Goal: Complete application form

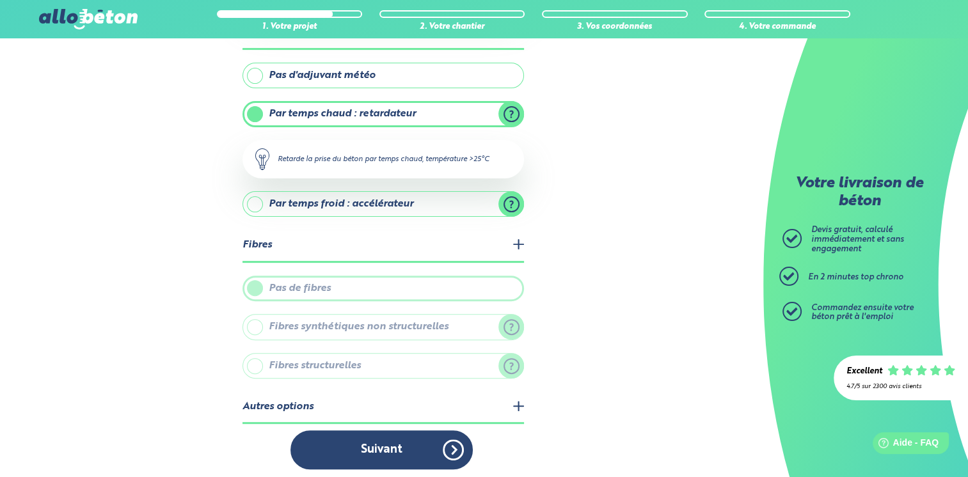
click at [518, 402] on legend "Autres options" at bounding box center [384, 408] width 282 height 33
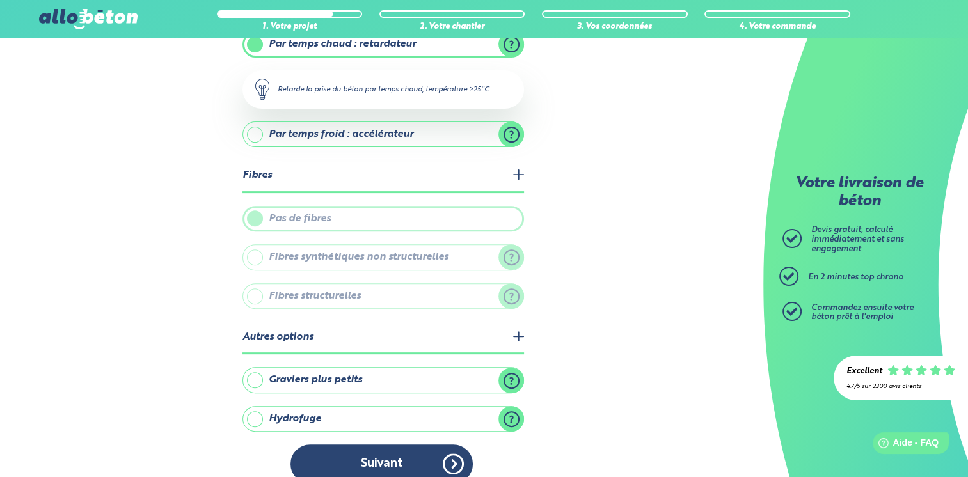
scroll to position [420, 0]
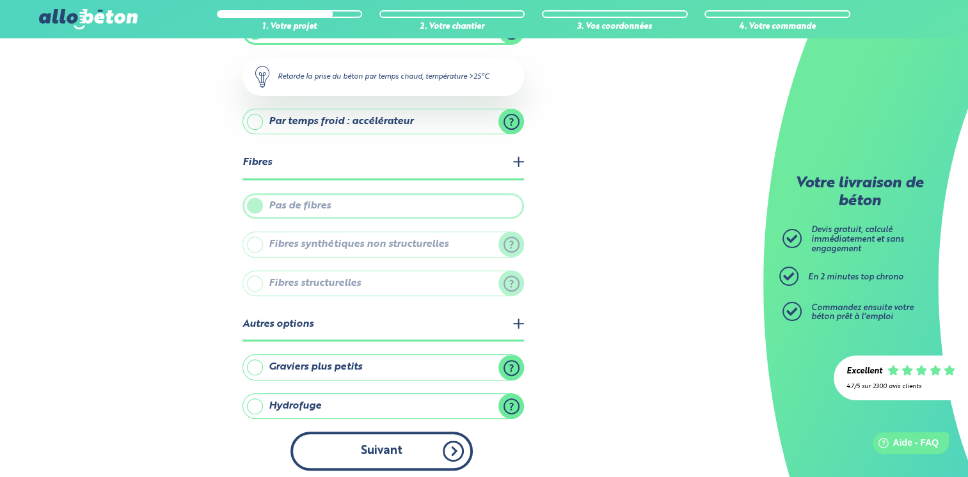
click at [450, 454] on button "Suivant" at bounding box center [382, 451] width 182 height 39
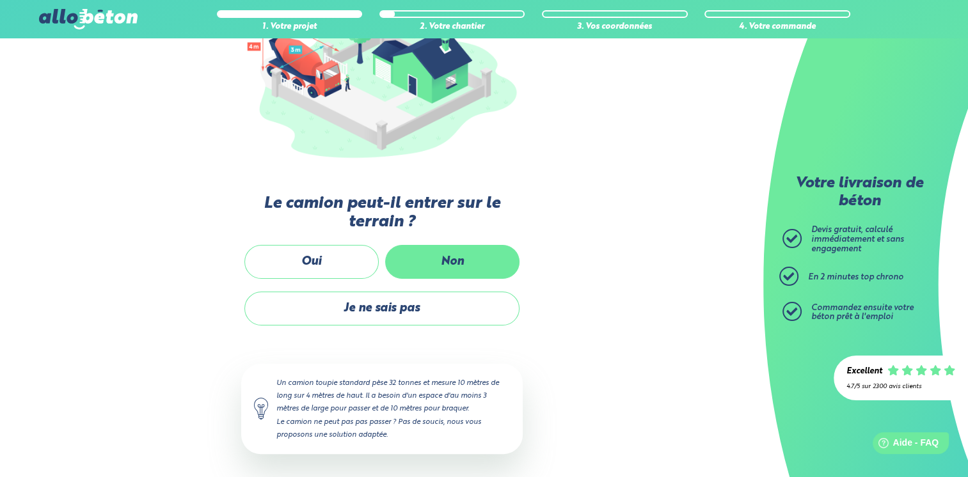
click at [458, 260] on label "Non" at bounding box center [452, 262] width 134 height 34
click at [0, 0] on input "Non" at bounding box center [0, 0] width 0 height 0
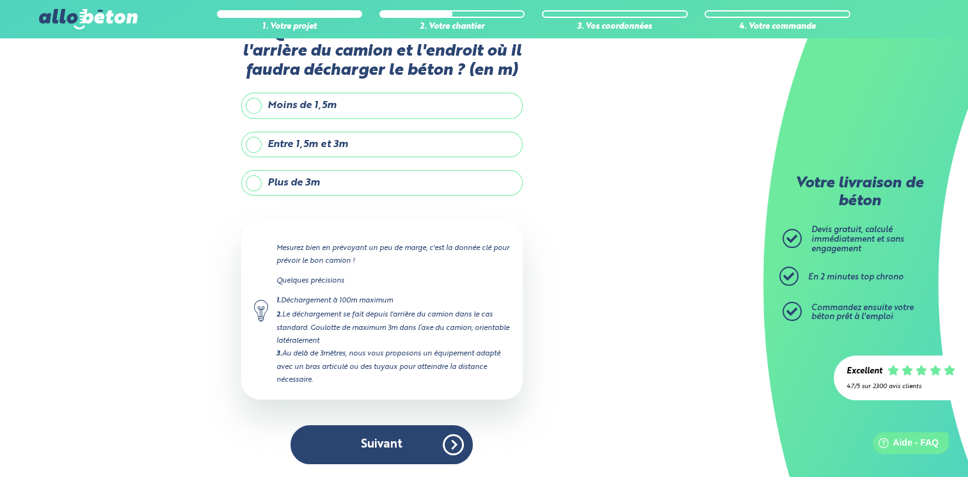
scroll to position [40, 0]
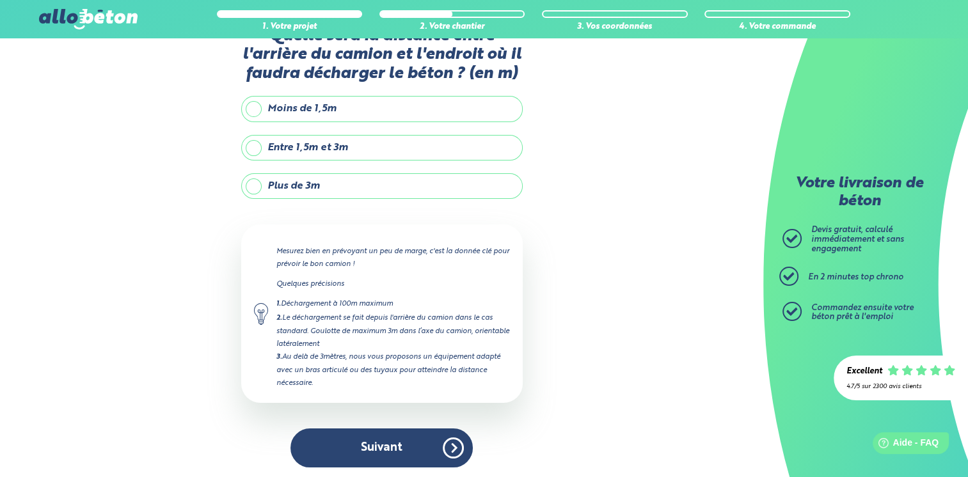
click at [257, 185] on label "Plus de 3m" at bounding box center [382, 186] width 282 height 26
click at [0, 0] on input "Plus de 3m" at bounding box center [0, 0] width 0 height 0
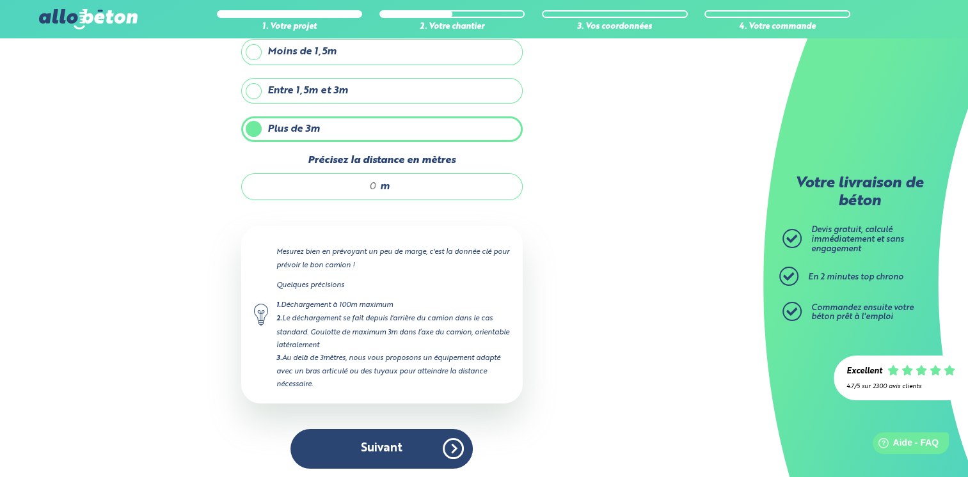
click at [376, 184] on input "Précisez la distance en mètres" at bounding box center [316, 186] width 122 height 13
type input "é"
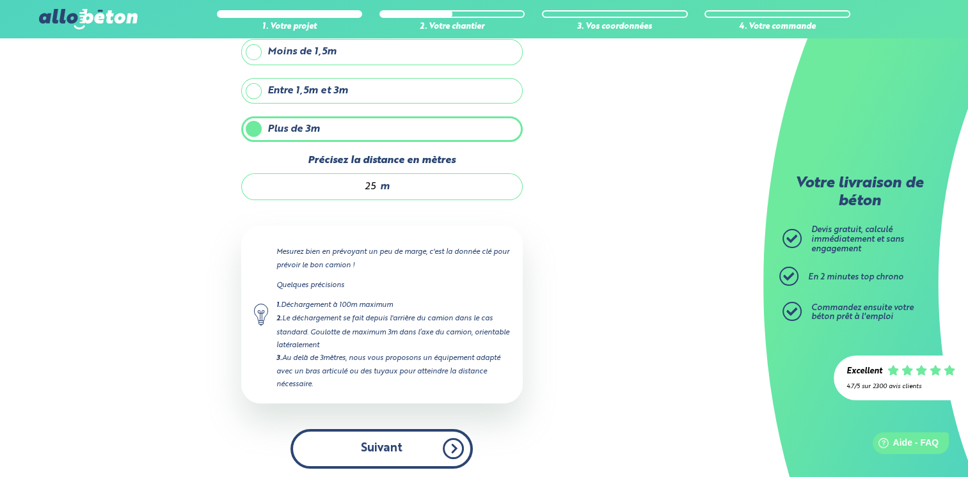
type input "25"
click at [415, 455] on button "Suivant" at bounding box center [382, 448] width 182 height 39
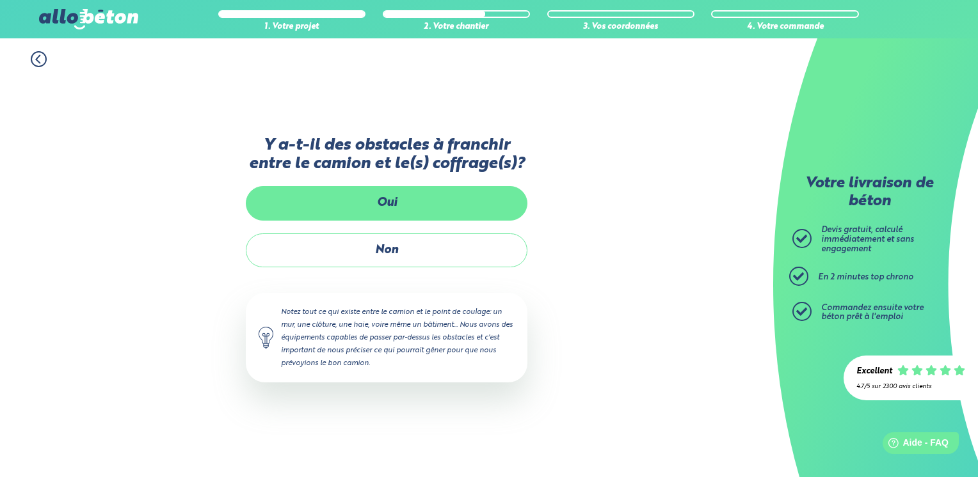
click at [458, 203] on label "Oui" at bounding box center [387, 203] width 282 height 34
click at [0, 0] on input "Oui" at bounding box center [0, 0] width 0 height 0
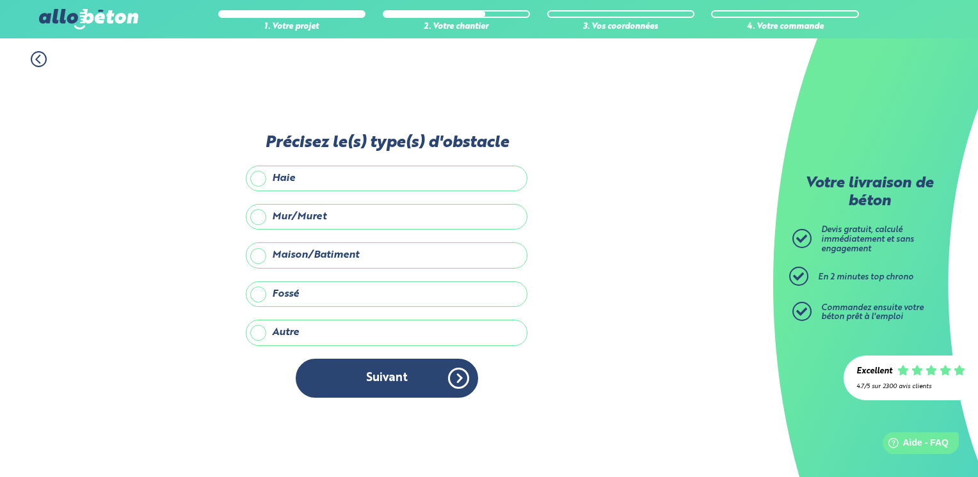
click at [315, 291] on label "Fossé" at bounding box center [387, 295] width 282 height 26
click at [0, 0] on input "Fossé" at bounding box center [0, 0] width 0 height 0
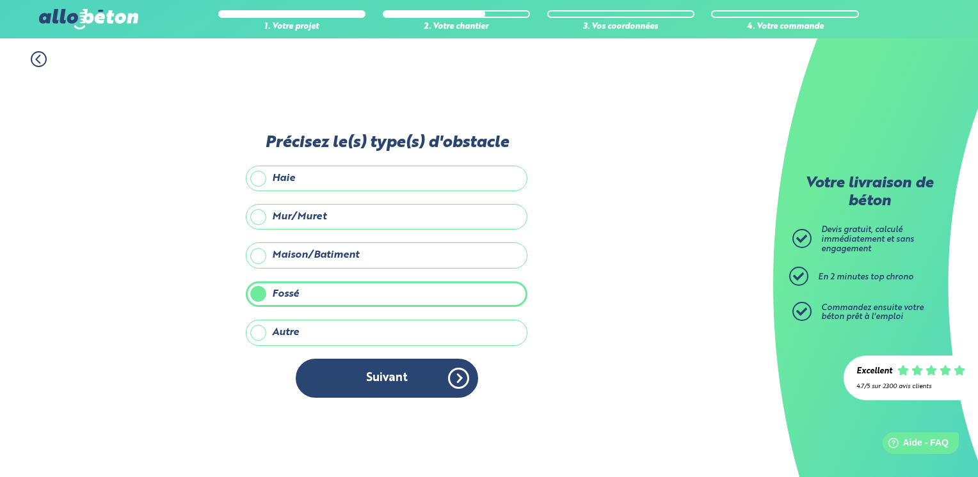
click at [317, 225] on label "Mur/Muret" at bounding box center [387, 217] width 282 height 26
click at [0, 0] on input "Mur/Muret" at bounding box center [0, 0] width 0 height 0
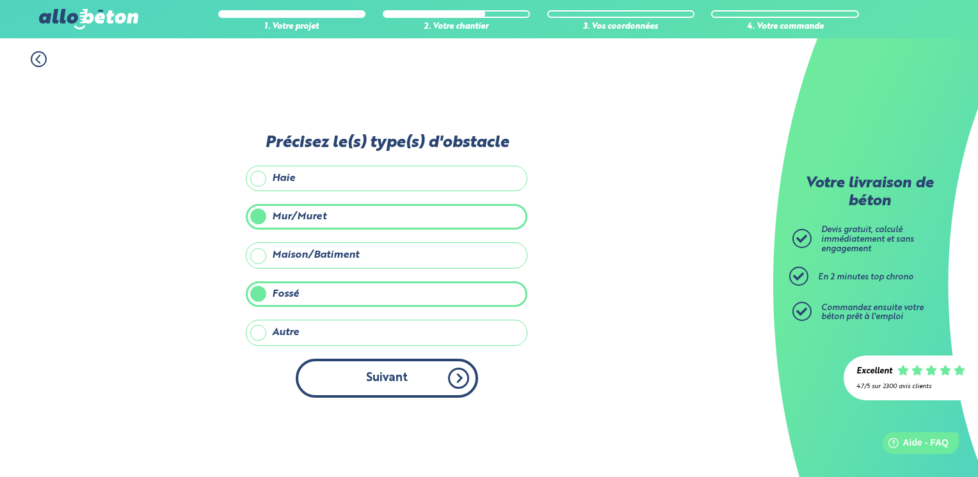
click at [351, 374] on button "Suivant" at bounding box center [387, 378] width 182 height 39
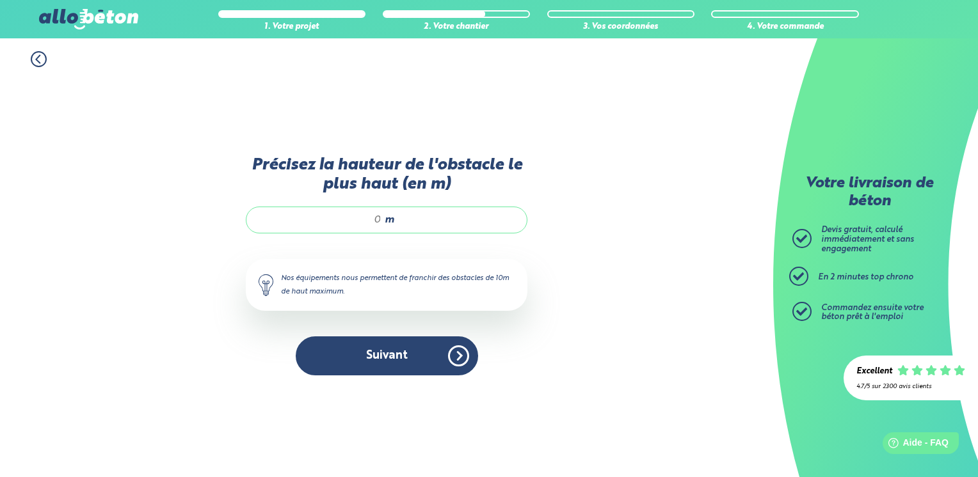
click at [381, 217] on input "Précisez la hauteur de l'obstacle le plus haut (en m)" at bounding box center [320, 220] width 122 height 13
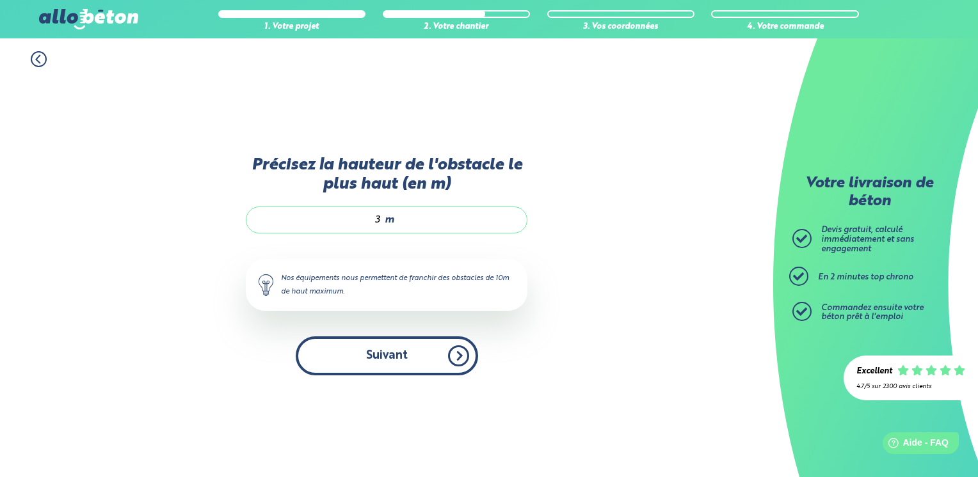
type input "3"
click at [389, 338] on button "Suivant" at bounding box center [387, 356] width 182 height 39
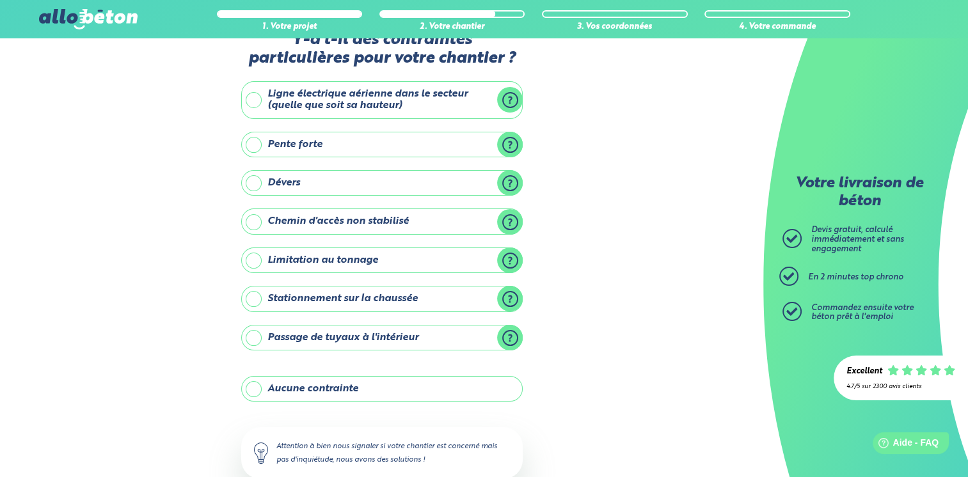
scroll to position [3, 0]
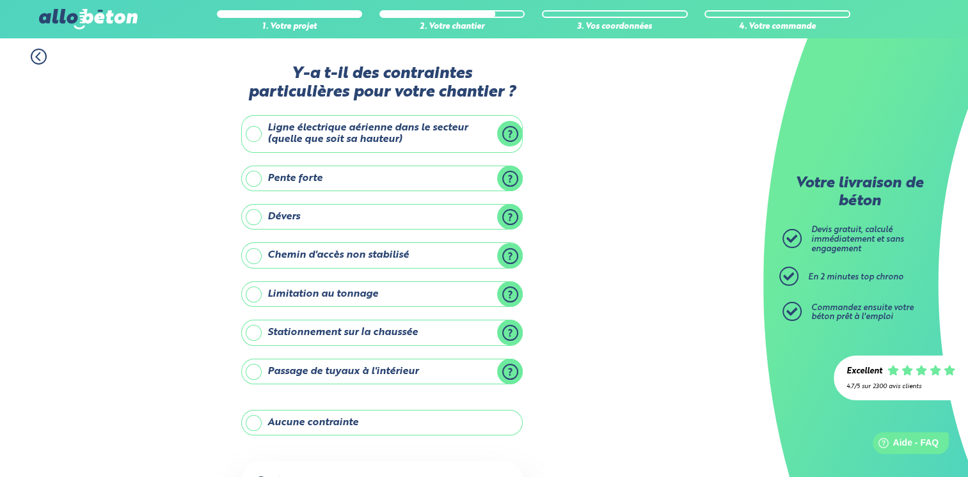
click at [343, 336] on label "Stationnement sur la chaussée" at bounding box center [382, 333] width 282 height 26
click at [0, 0] on input "Stationnement sur la chaussée" at bounding box center [0, 0] width 0 height 0
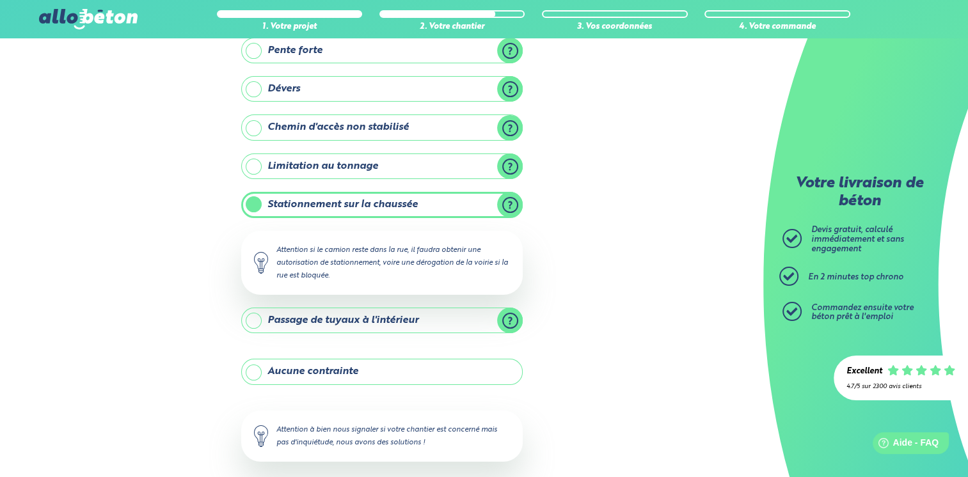
scroll to position [189, 0]
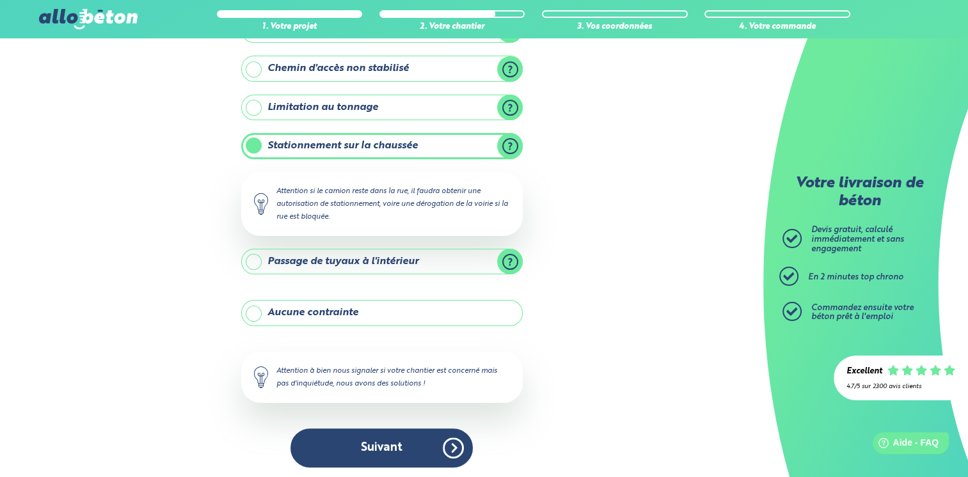
drag, startPoint x: 425, startPoint y: 444, endPoint x: 595, endPoint y: 124, distance: 362.4
click at [595, 124] on div "1. Votre projet 2. Votre chantier 3. Vos coordonnées 4. Votre commande Y-a t-il…" at bounding box center [381, 165] width 763 height 632
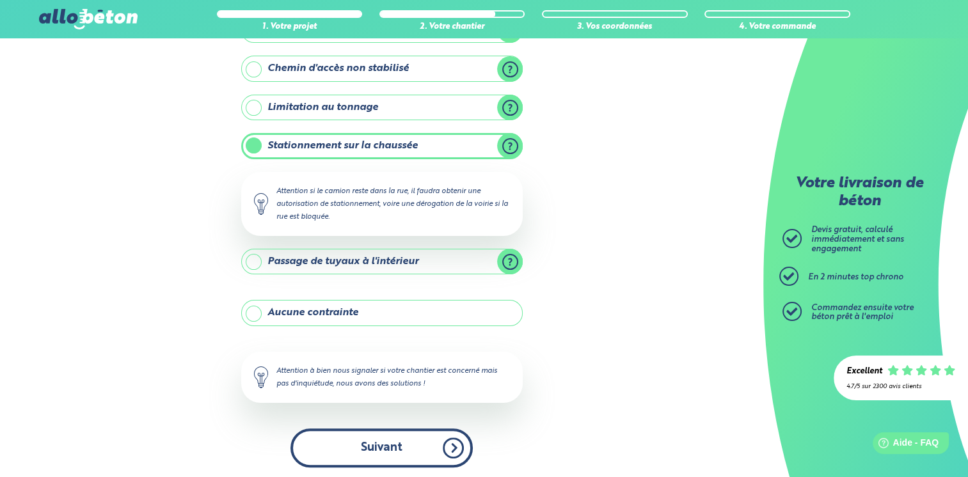
click at [445, 440] on button "Suivant" at bounding box center [382, 448] width 182 height 39
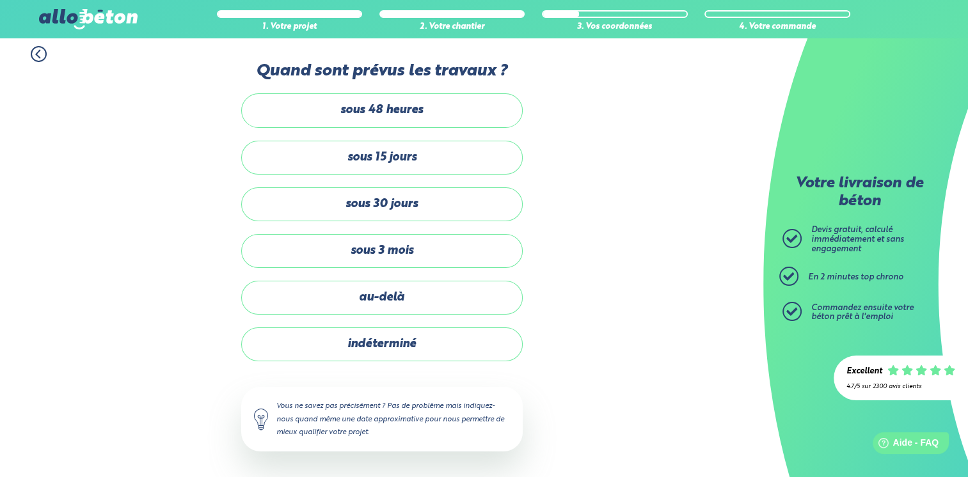
scroll to position [3, 0]
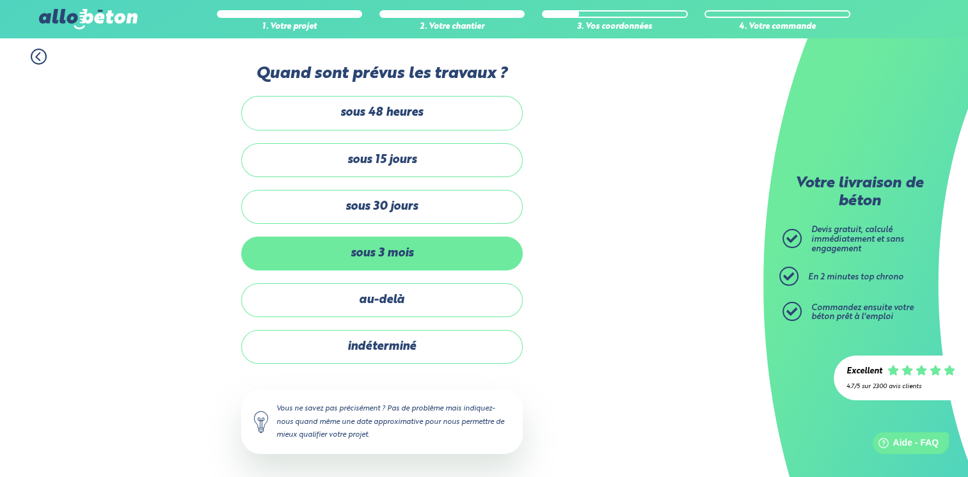
click at [413, 251] on label "sous 3 mois" at bounding box center [382, 254] width 282 height 34
click at [0, 0] on input "sous 3 mois" at bounding box center [0, 0] width 0 height 0
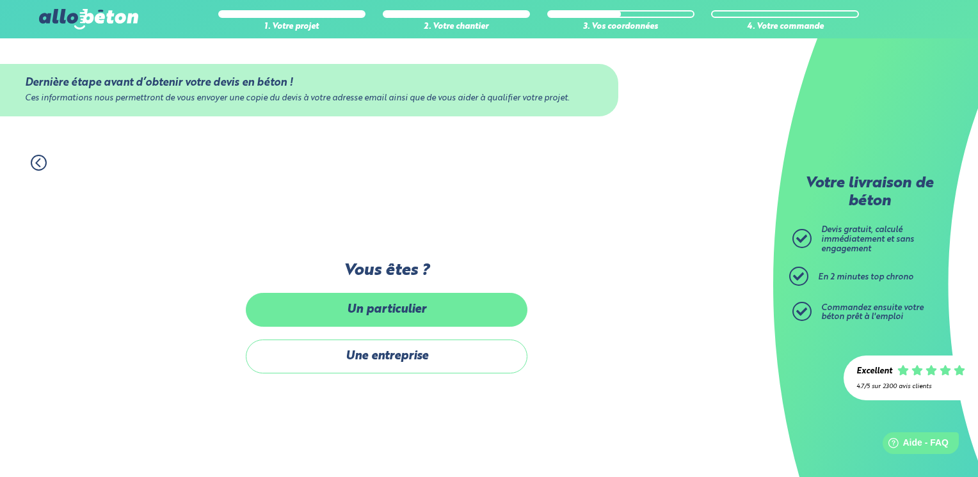
click at [413, 299] on label "Un particulier" at bounding box center [387, 310] width 282 height 34
click at [0, 0] on input "Un particulier" at bounding box center [0, 0] width 0 height 0
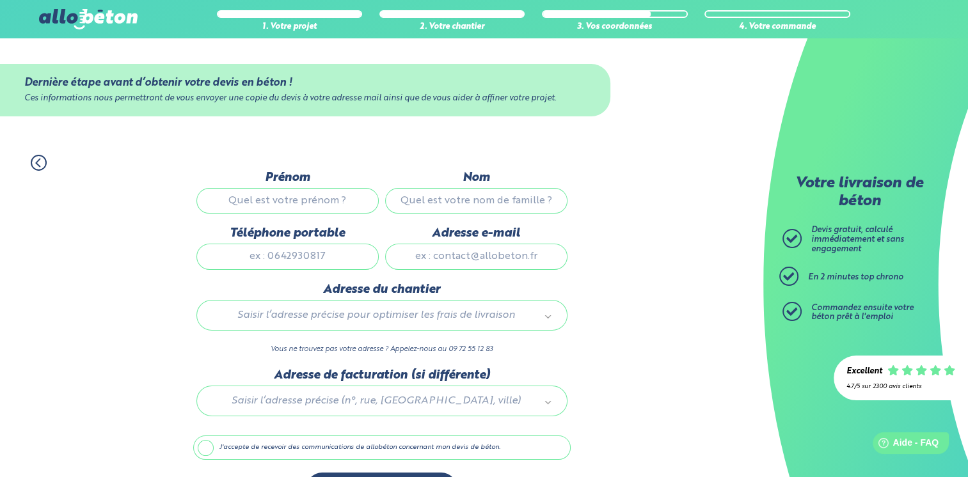
click at [314, 206] on input "Prénom" at bounding box center [287, 201] width 182 height 26
type input "[PERSON_NAME]"
click at [435, 203] on input "Nom" at bounding box center [476, 201] width 182 height 26
type input "bandu"
click at [291, 259] on input "Téléphone portable" at bounding box center [287, 257] width 182 height 26
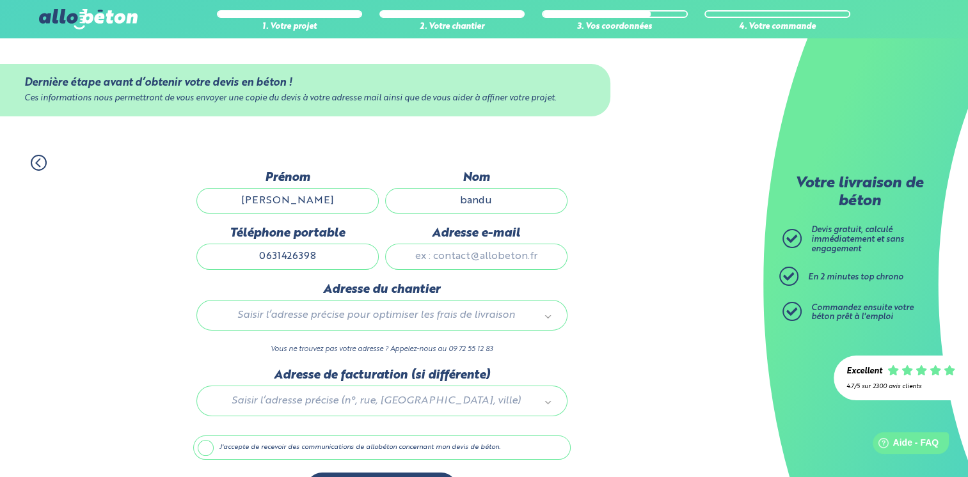
type input "0631426398"
click at [449, 264] on input "Adresse e-mail" at bounding box center [476, 257] width 182 height 26
click at [449, 264] on input "florianbandu@" at bounding box center [476, 257] width 182 height 26
click at [461, 257] on input "floutorianbandu@" at bounding box center [476, 257] width 182 height 26
click at [512, 260] on input "florianbandu@" at bounding box center [476, 257] width 182 height 26
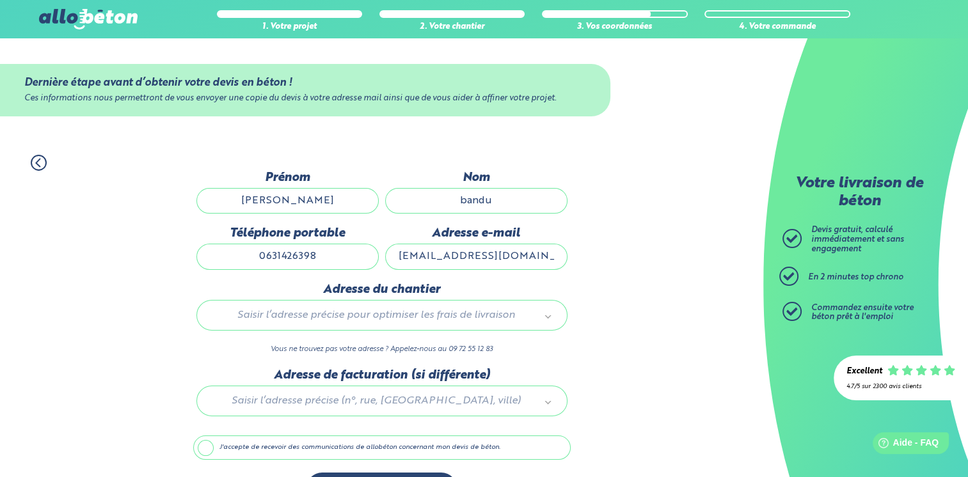
type input "[EMAIL_ADDRESS][DOMAIN_NAME]"
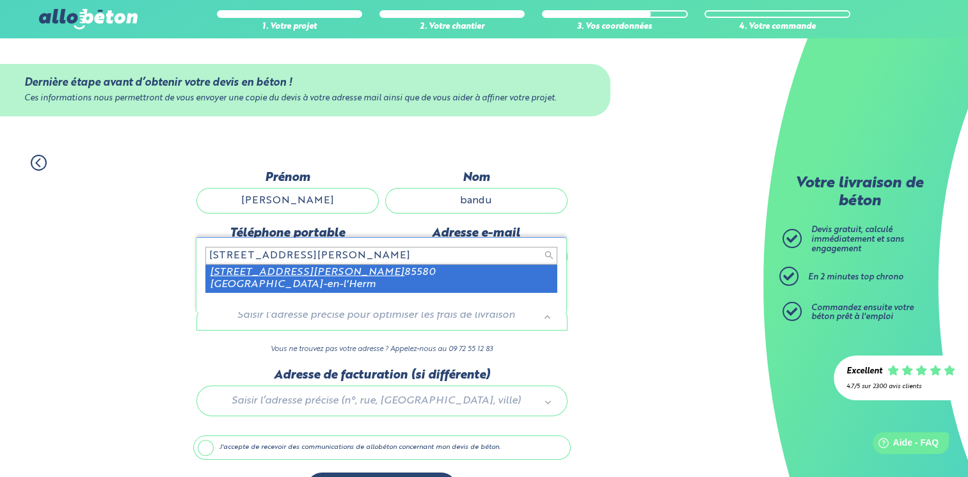
type input "[STREET_ADDRESS][PERSON_NAME]"
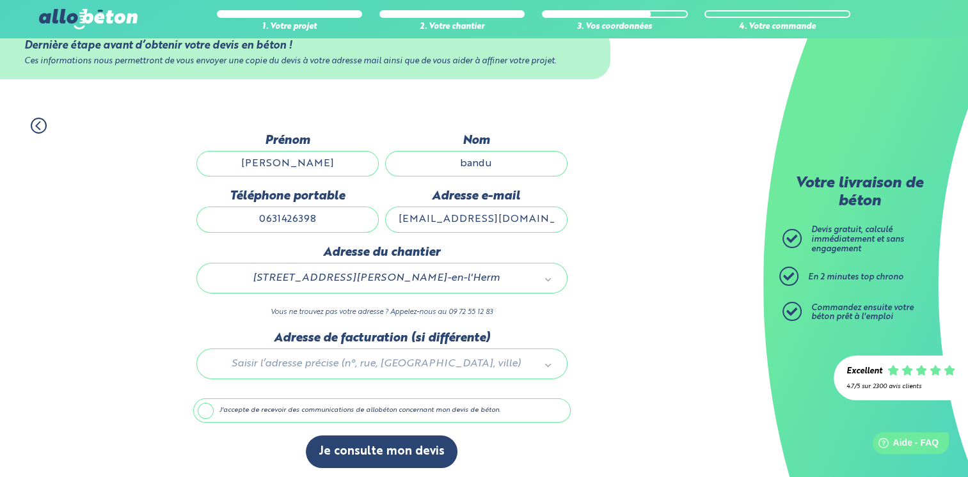
scroll to position [39, 0]
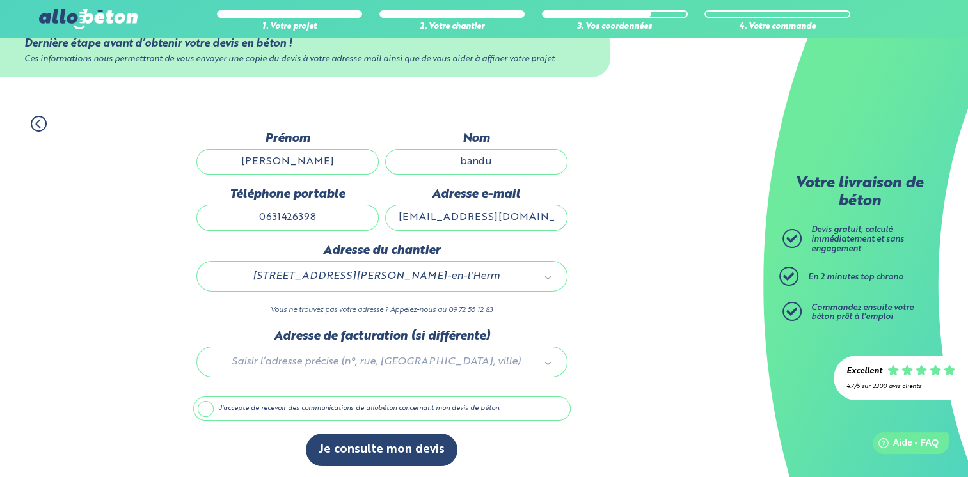
click at [205, 408] on label "J'accepte de recevoir des communications de allobéton concernant mon devis de b…" at bounding box center [382, 409] width 378 height 24
click at [0, 0] on input "J'accepte de recevoir des communications de allobéton concernant mon devis de b…" at bounding box center [0, 0] width 0 height 0
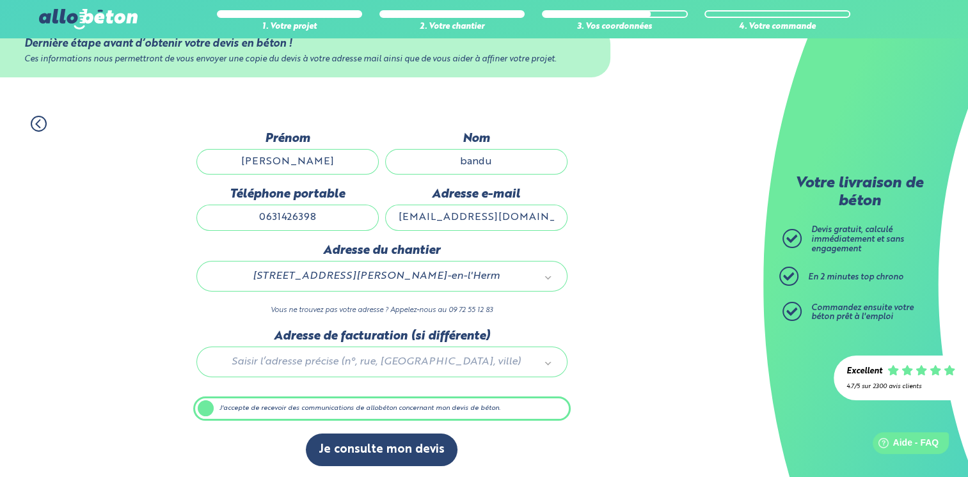
scroll to position [38, 0]
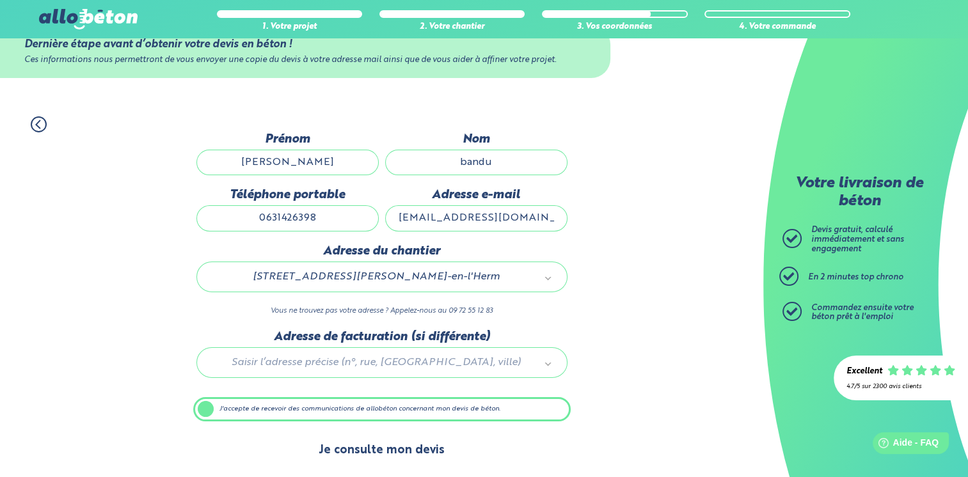
click at [405, 447] on button "Je consulte mon devis" at bounding box center [382, 450] width 152 height 33
